Goal: Transaction & Acquisition: Purchase product/service

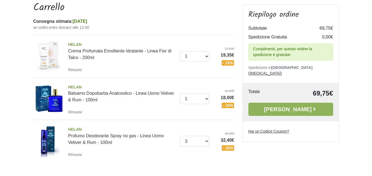
scroll to position [55, 0]
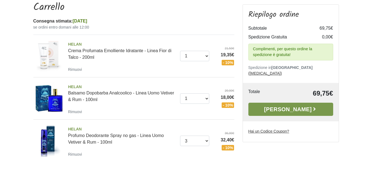
click at [312, 107] on icon at bounding box center [315, 110] width 6 height 6
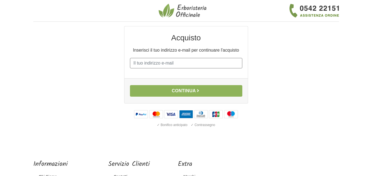
click at [196, 64] on input "E-mail" at bounding box center [186, 63] width 112 height 10
type input "johngalv@alice.it"
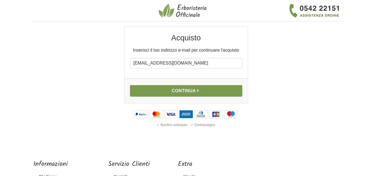
click at [191, 89] on button "Continua" at bounding box center [186, 91] width 112 height 12
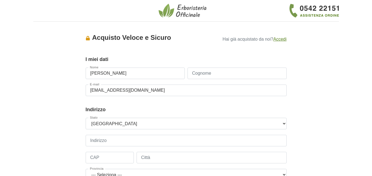
type input "[PERSON_NAME]"
click at [260, 74] on input "Cognome" at bounding box center [236, 74] width 99 height 12
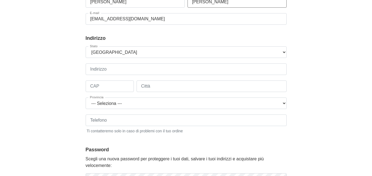
scroll to position [83, 0]
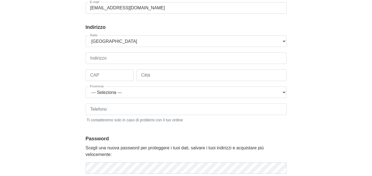
type input "[PERSON_NAME]"
click at [121, 57] on input "Indirizzo" at bounding box center [186, 59] width 201 height 12
type input "Via Roma, 37"
type input "16038"
type input "Santa Margherita Ligure"
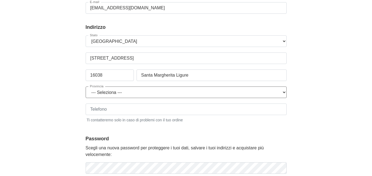
select select "3878"
click at [121, 108] on input "Telefono" at bounding box center [186, 110] width 201 height 12
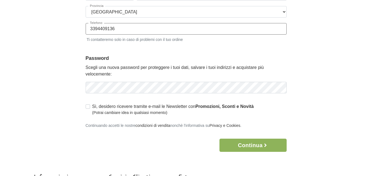
scroll to position [165, 0]
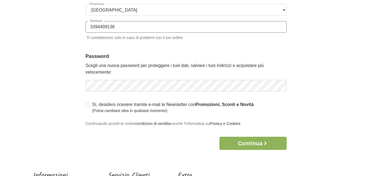
type input "3394409136"
click at [255, 143] on button "Continua" at bounding box center [252, 143] width 67 height 13
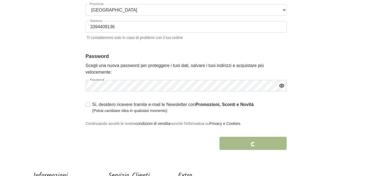
scroll to position [0, 0]
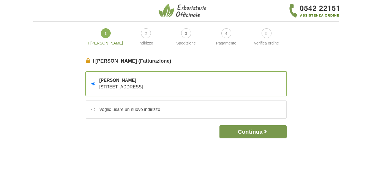
click at [247, 131] on button "Continua" at bounding box center [252, 132] width 67 height 13
click at [247, 134] on button "Continua" at bounding box center [252, 132] width 67 height 13
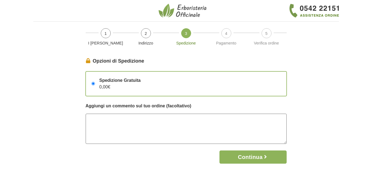
click at [131, 119] on textarea at bounding box center [186, 129] width 201 height 30
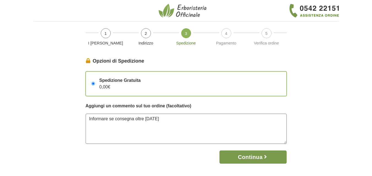
type textarea "Informare se consegna oltre lunedì 8 settembre"
click at [262, 158] on button "Continua" at bounding box center [252, 157] width 67 height 13
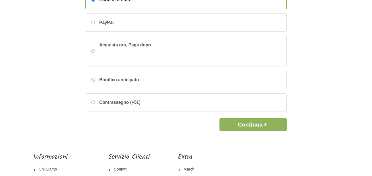
scroll to position [83, 0]
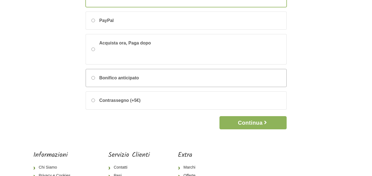
click at [94, 78] on input "Bonifico anticipato" at bounding box center [93, 78] width 4 height 4
radio input "true"
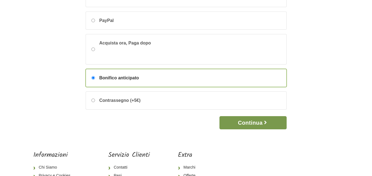
click at [249, 120] on button "Continua" at bounding box center [252, 122] width 67 height 13
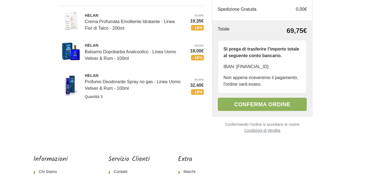
scroll to position [55, 0]
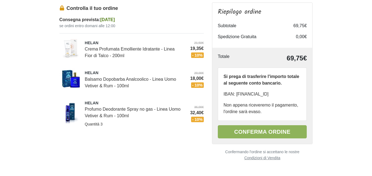
drag, startPoint x: 235, startPoint y: 94, endPoint x: 301, endPoint y: 96, distance: 65.8
click at [301, 96] on p "IBAN: IT34V0508021000CC0000045000" at bounding box center [263, 94] width 78 height 7
copy p "IT34V0508021000CC0000045000"
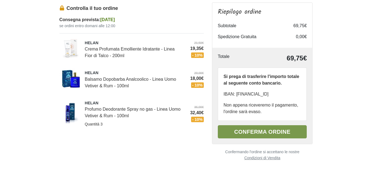
click at [272, 134] on button "Conferma ordine" at bounding box center [262, 132] width 89 height 13
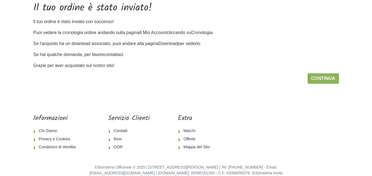
scroll to position [64, 0]
